Goal: Task Accomplishment & Management: Manage account settings

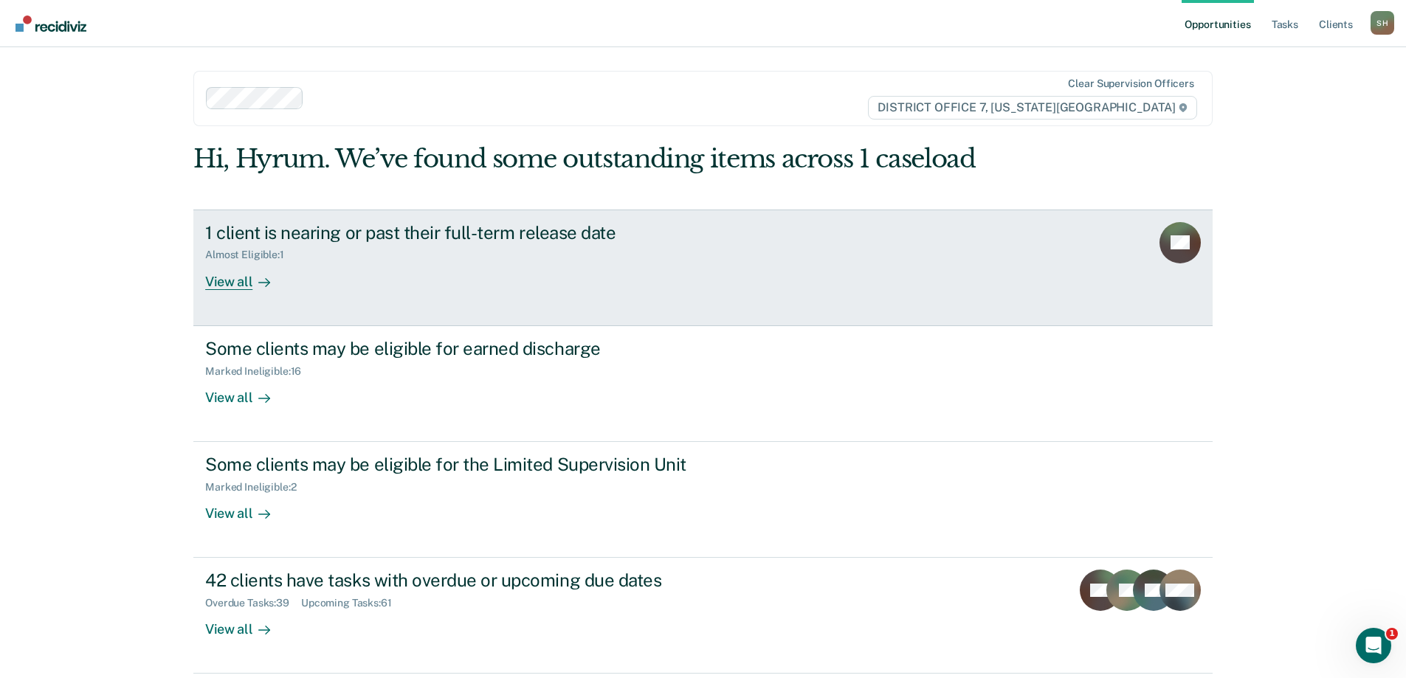
click at [547, 282] on div "1 client is nearing or past their full-term release date Almost Eligible : 1 Vi…" at bounding box center [481, 256] width 553 height 68
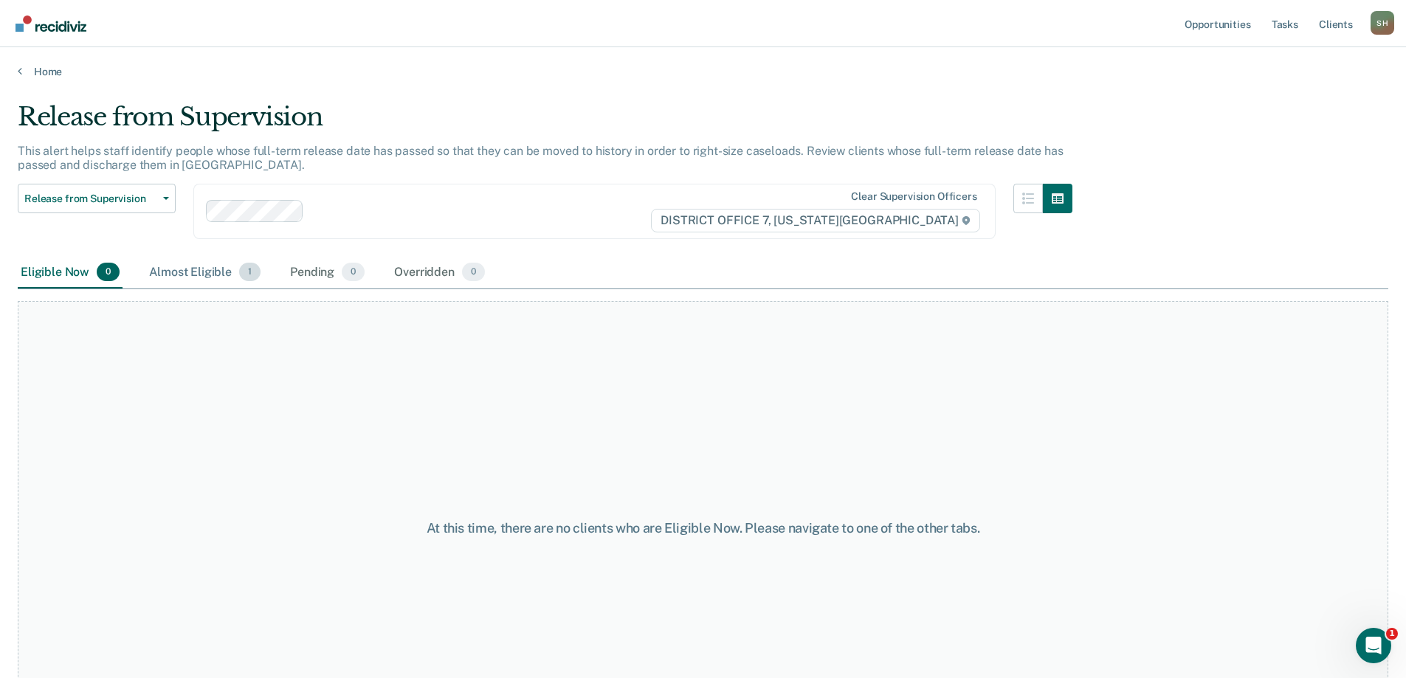
click at [206, 276] on div "Almost Eligible 1" at bounding box center [204, 273] width 117 height 32
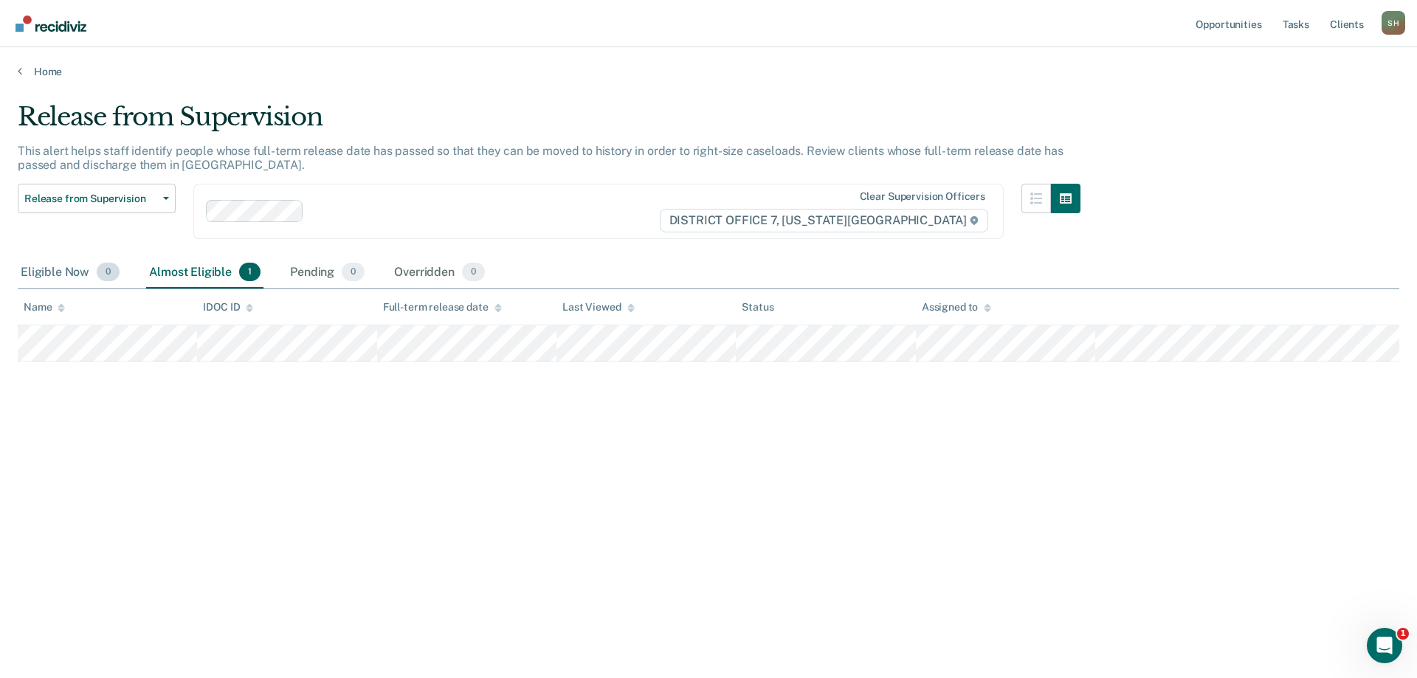
click at [35, 273] on div "Eligible Now 0" at bounding box center [70, 273] width 105 height 32
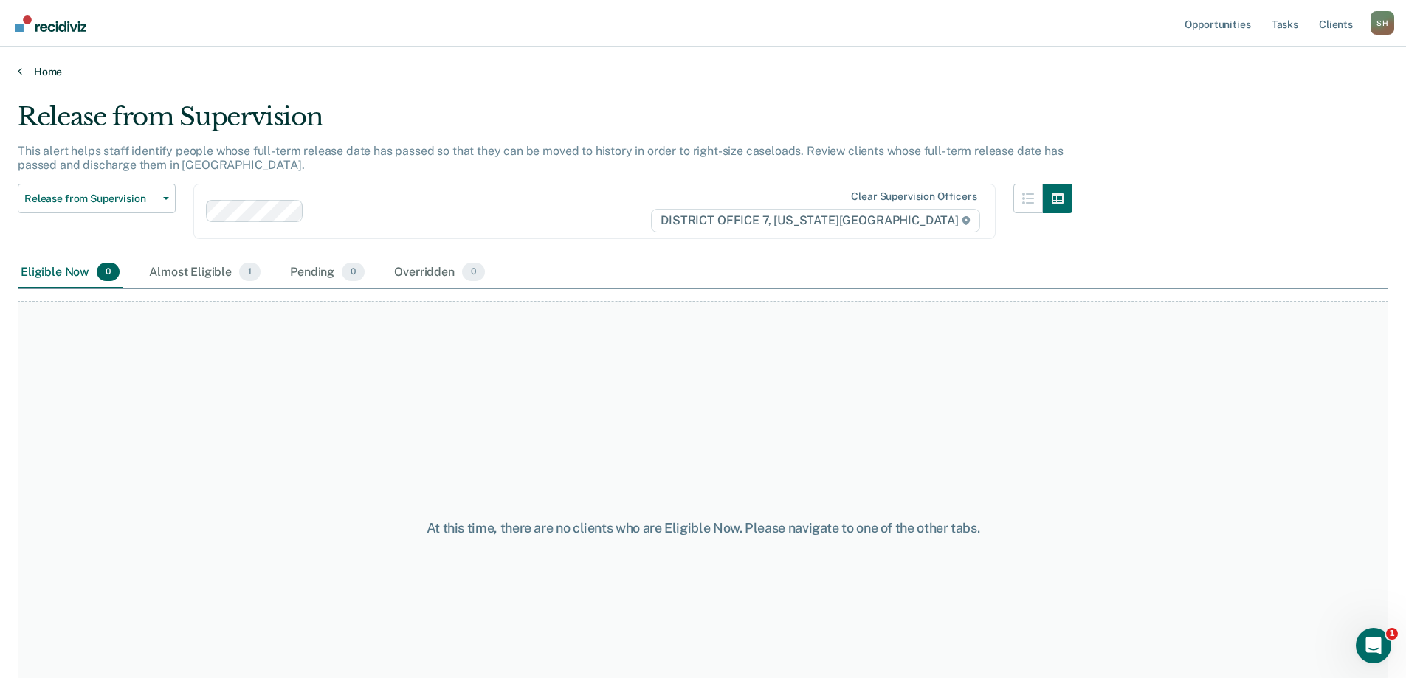
click at [32, 74] on link "Home" at bounding box center [703, 71] width 1370 height 13
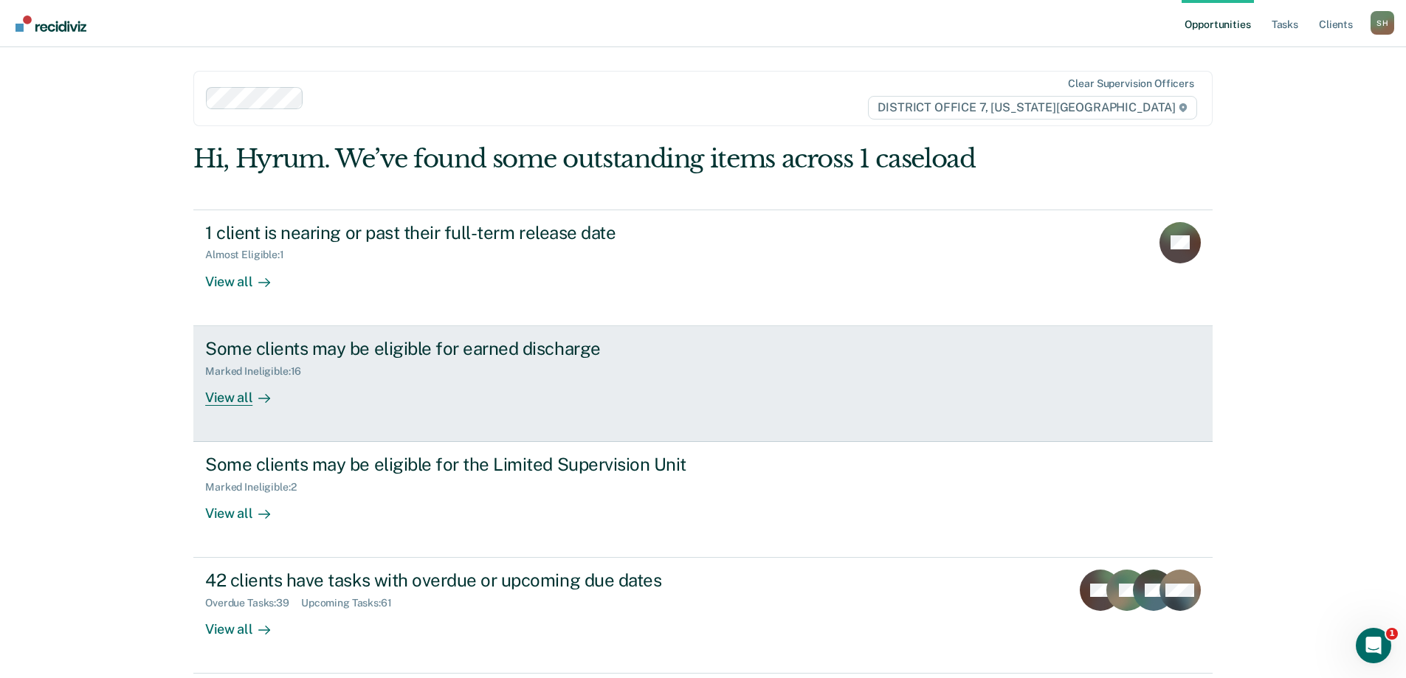
click at [424, 413] on link "Some clients may be eligible for earned discharge Marked Ineligible : 16 View a…" at bounding box center [702, 384] width 1019 height 116
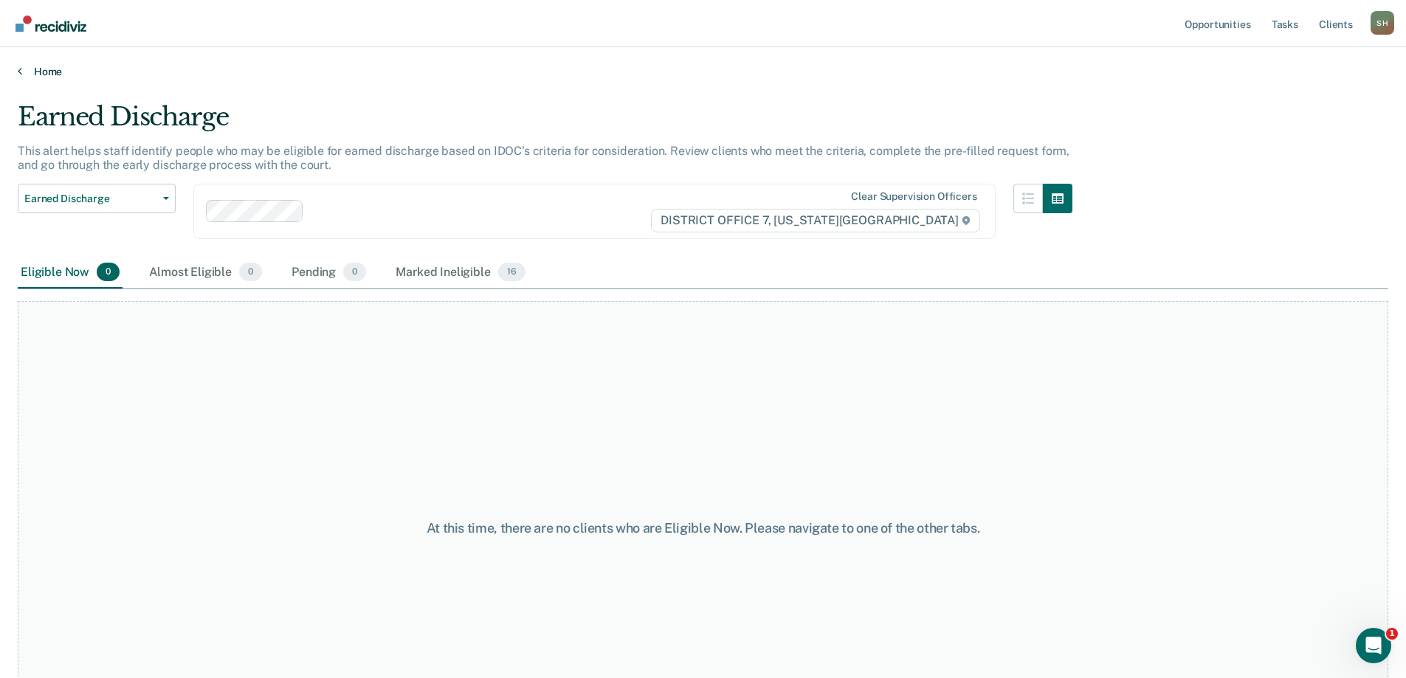
click at [38, 70] on link "Home" at bounding box center [703, 71] width 1370 height 13
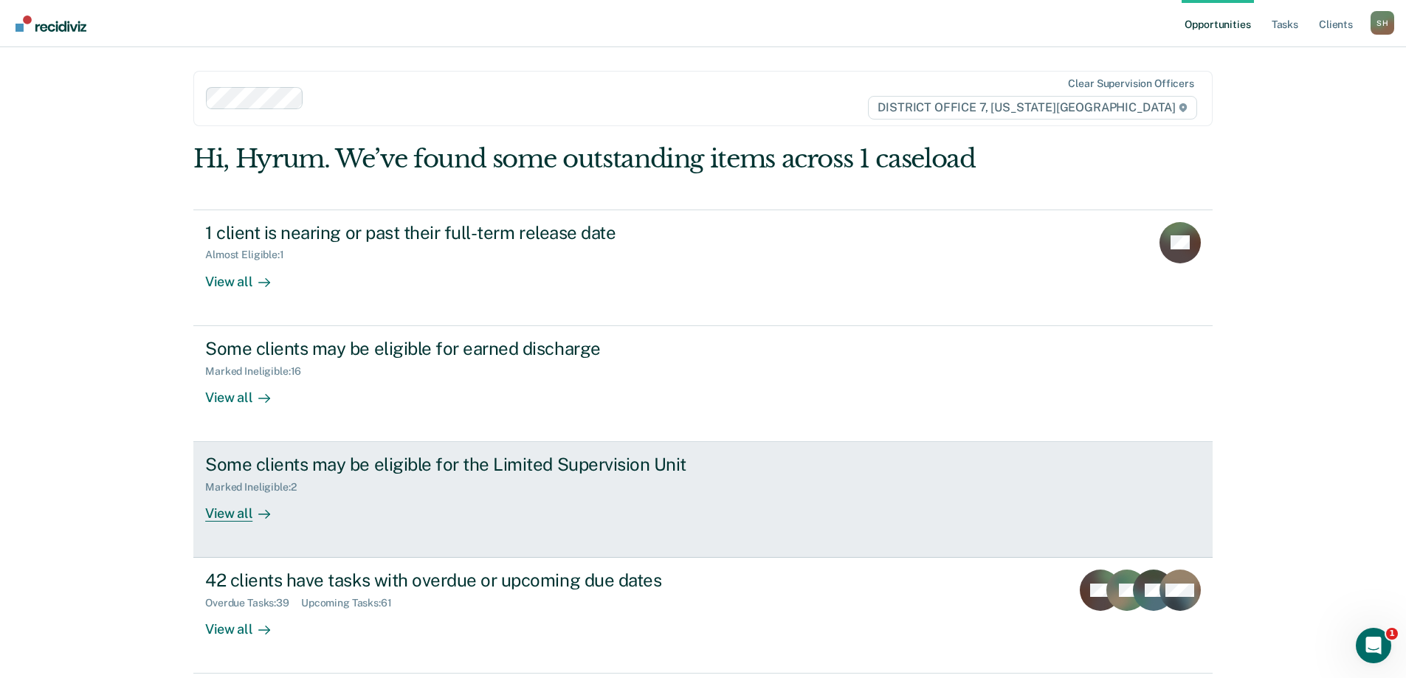
click at [559, 549] on link "Some clients may be eligible for the Limited Supervision Unit Marked Ineligible…" at bounding box center [702, 500] width 1019 height 116
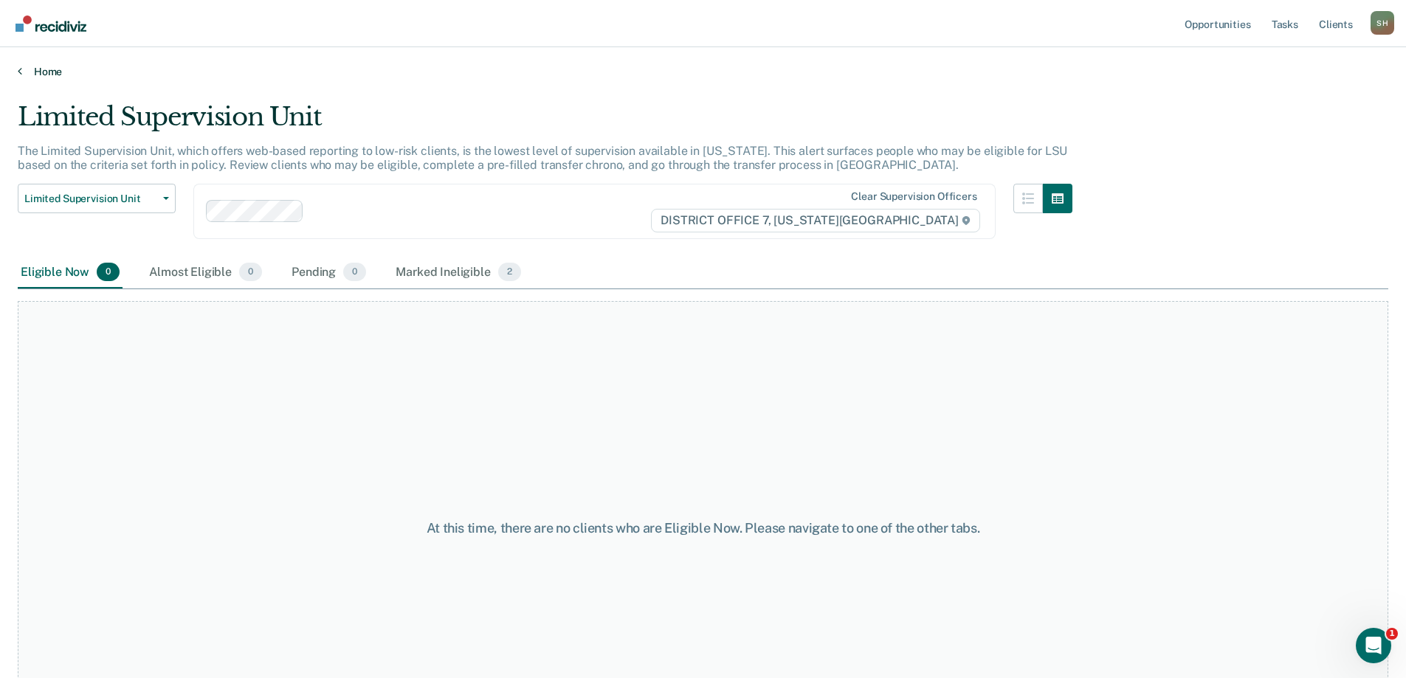
click at [30, 74] on link "Home" at bounding box center [703, 71] width 1370 height 13
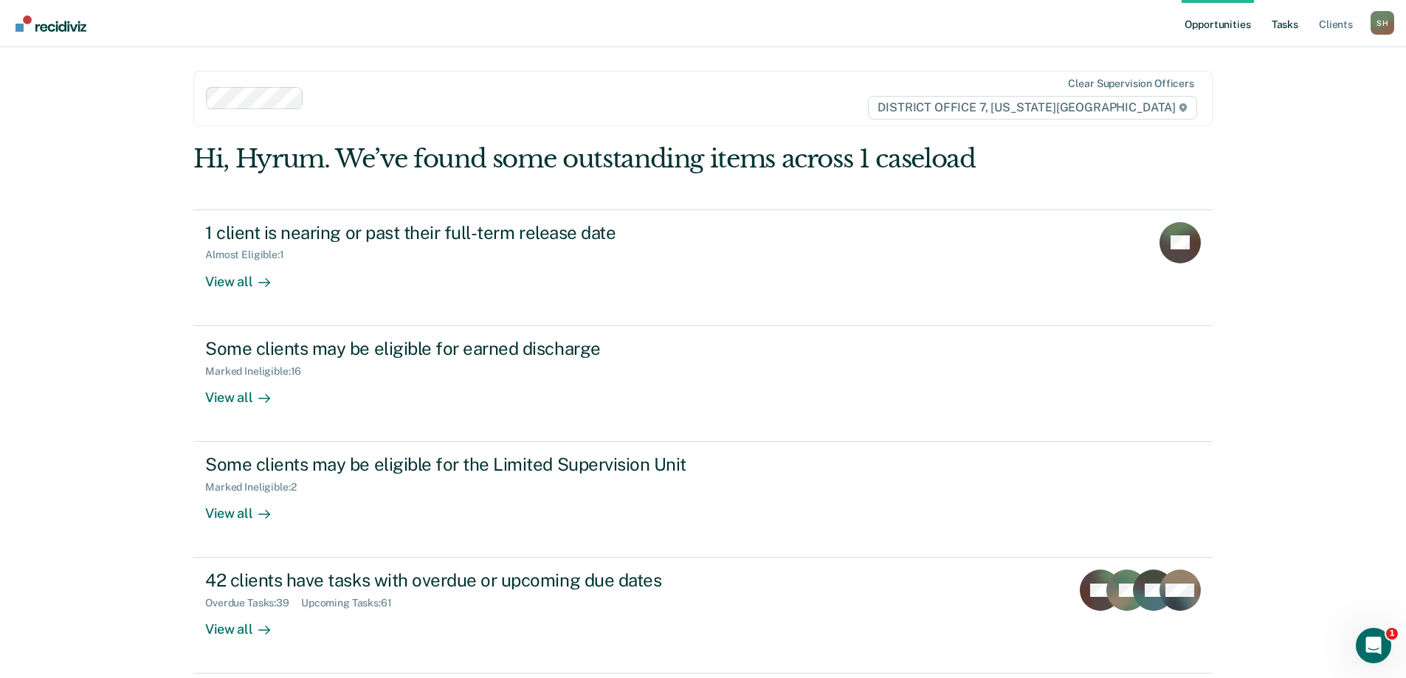
click at [1294, 25] on link "Tasks" at bounding box center [1285, 23] width 32 height 47
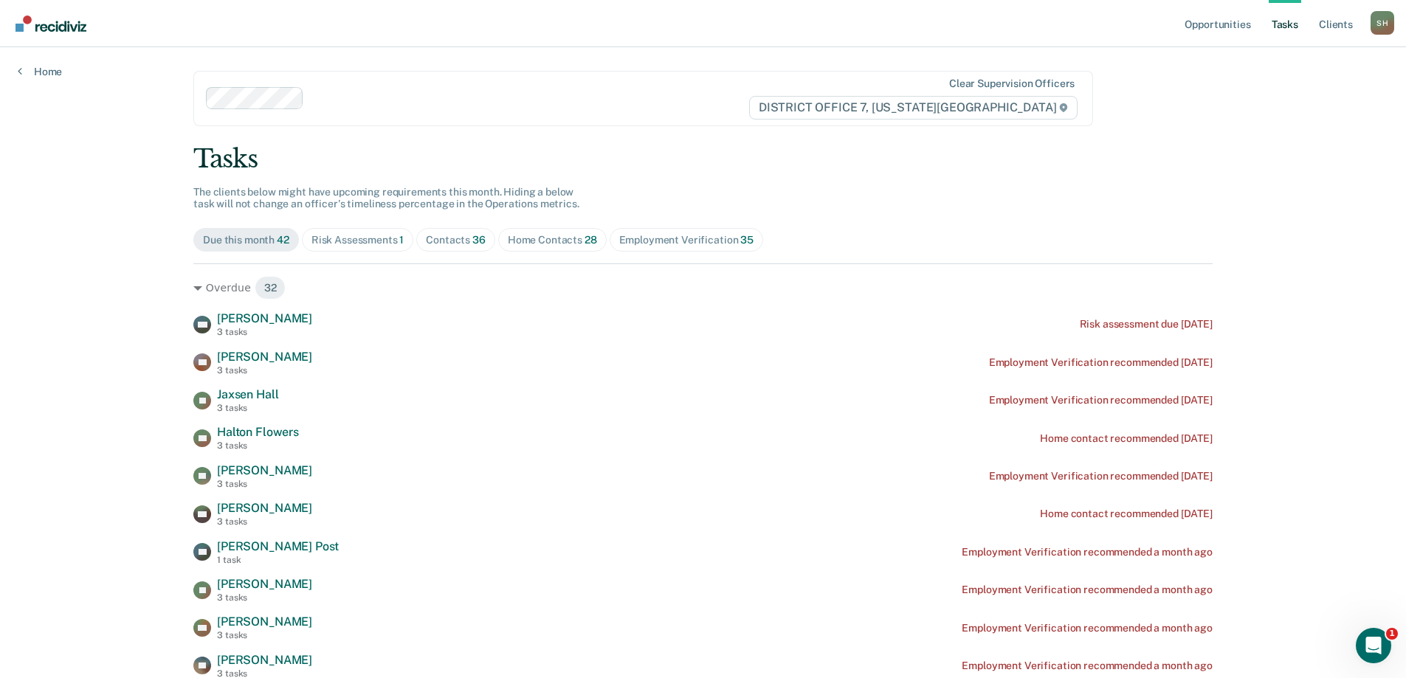
click at [472, 244] on span "36" at bounding box center [478, 240] width 13 height 12
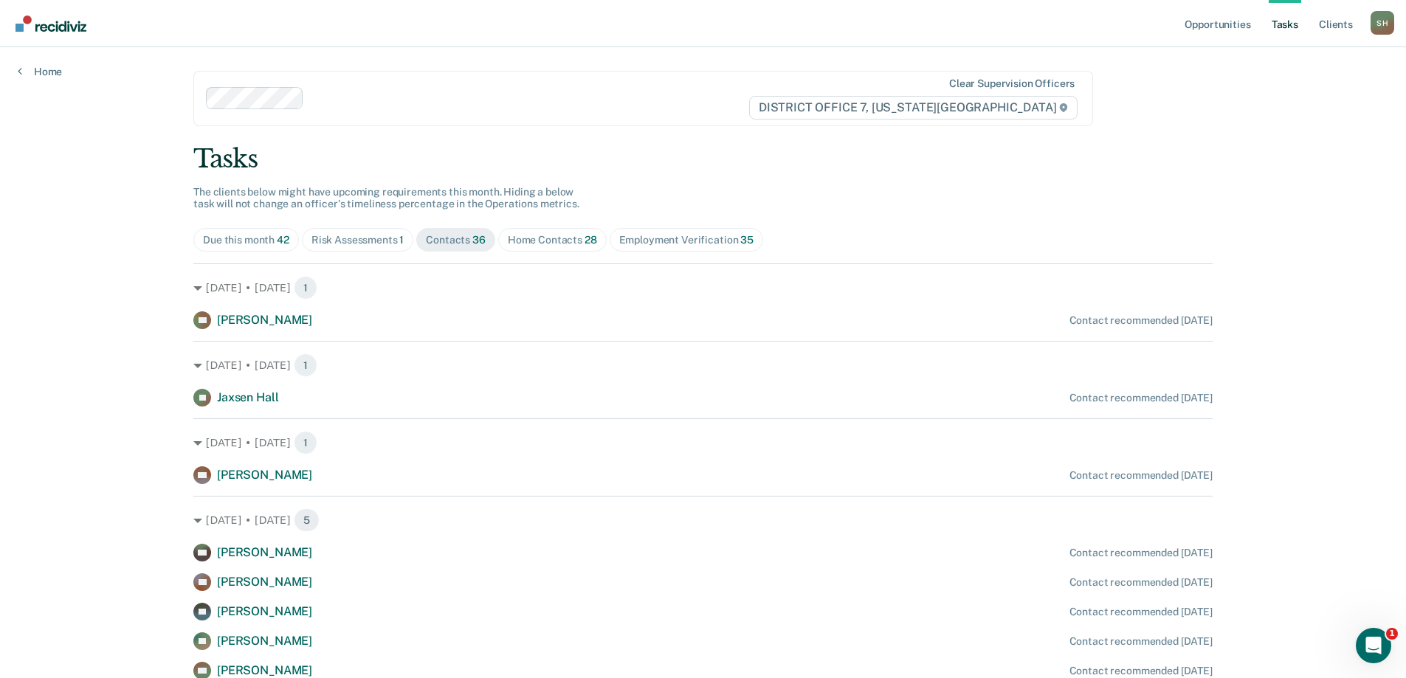
click at [379, 246] on span "Risk Assessments 1" at bounding box center [358, 240] width 112 height 24
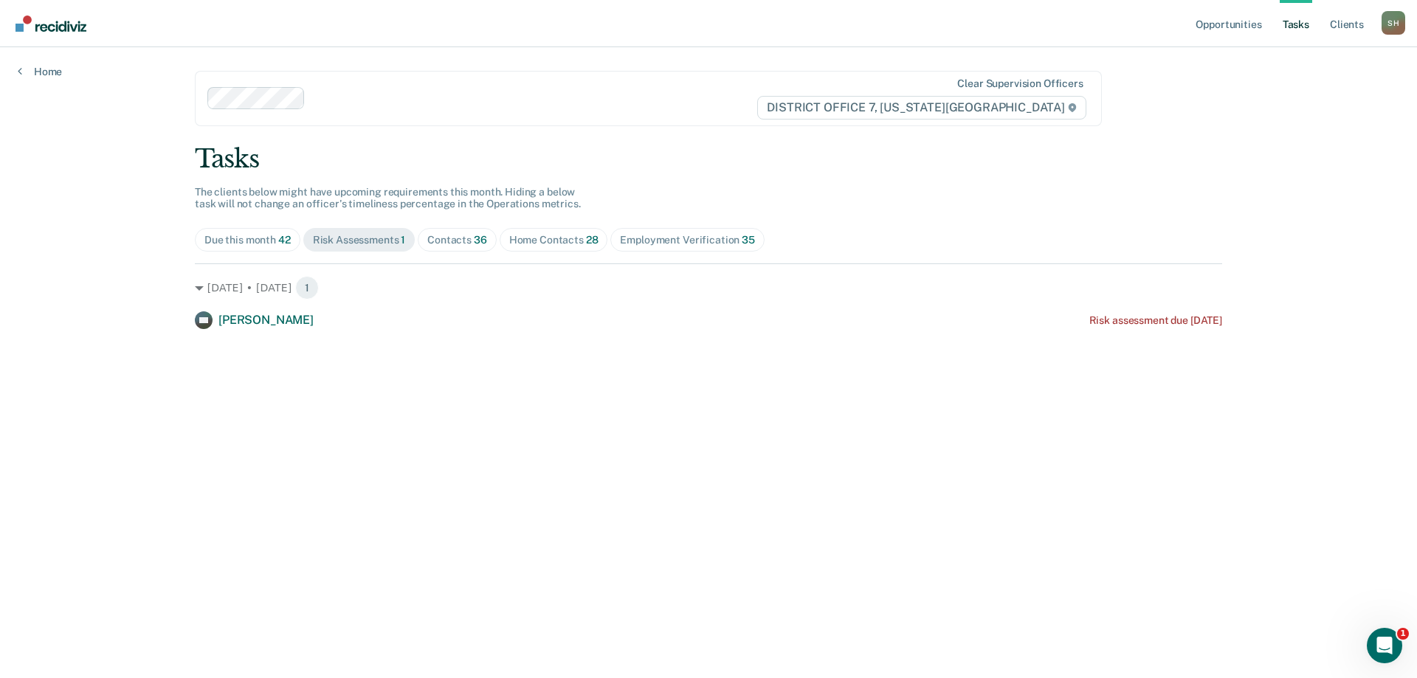
click at [545, 238] on div "Home Contacts 28" at bounding box center [553, 240] width 89 height 13
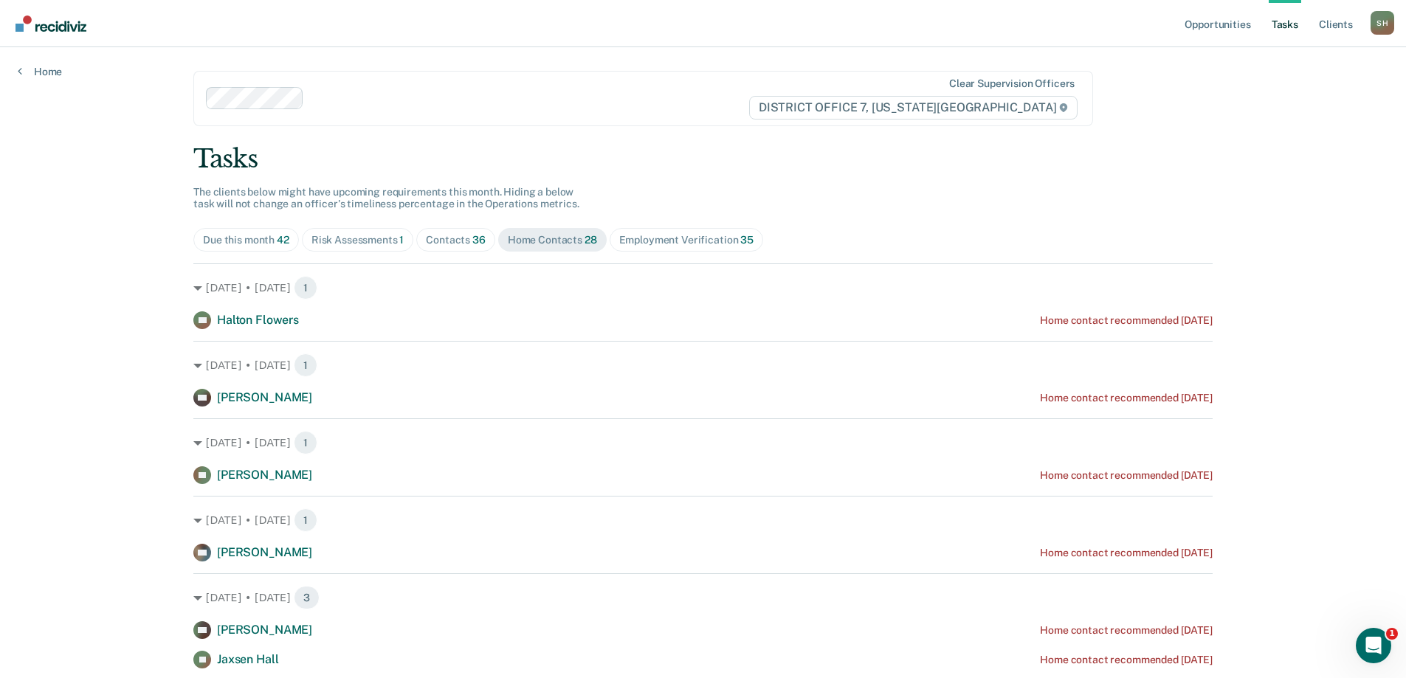
click at [258, 241] on div "Due this month 42" at bounding box center [246, 240] width 86 height 13
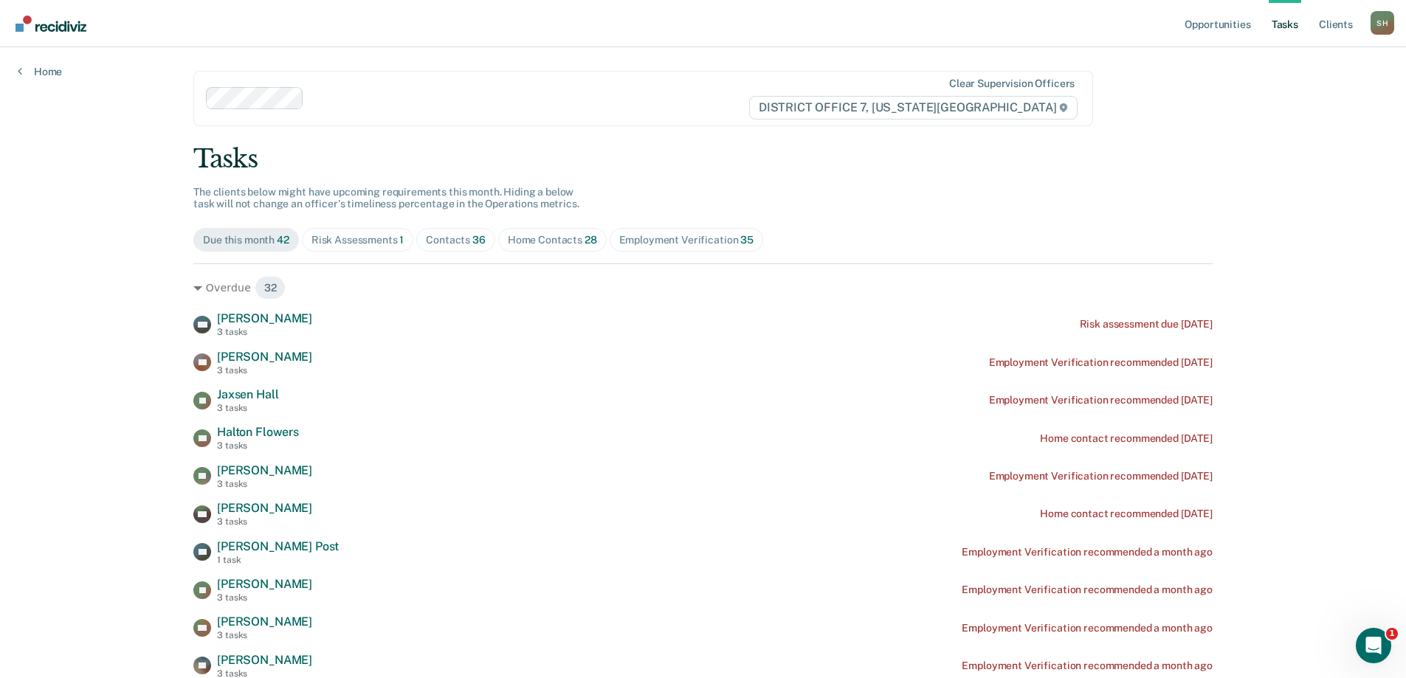
click at [575, 248] on span "Home Contacts 28" at bounding box center [552, 240] width 108 height 24
